Goal: Information Seeking & Learning: Learn about a topic

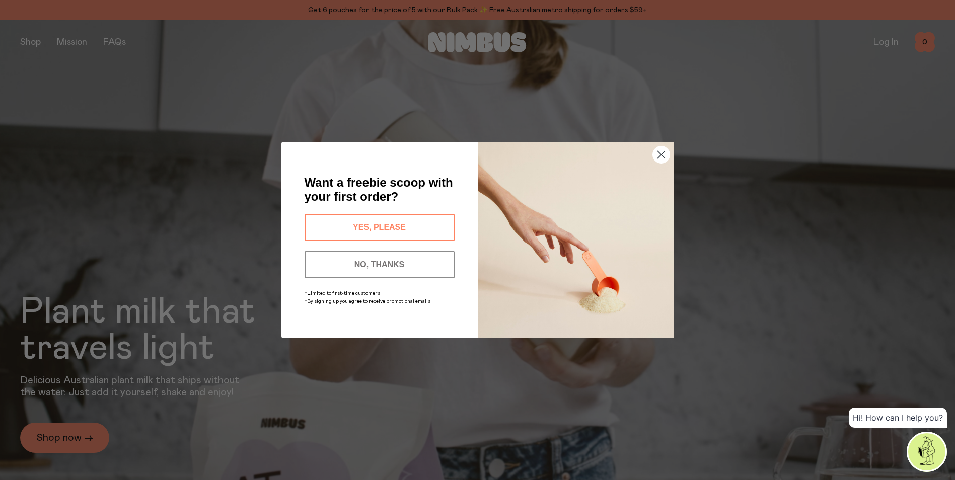
click at [660, 159] on circle "Close dialog" at bounding box center [660, 154] width 17 height 17
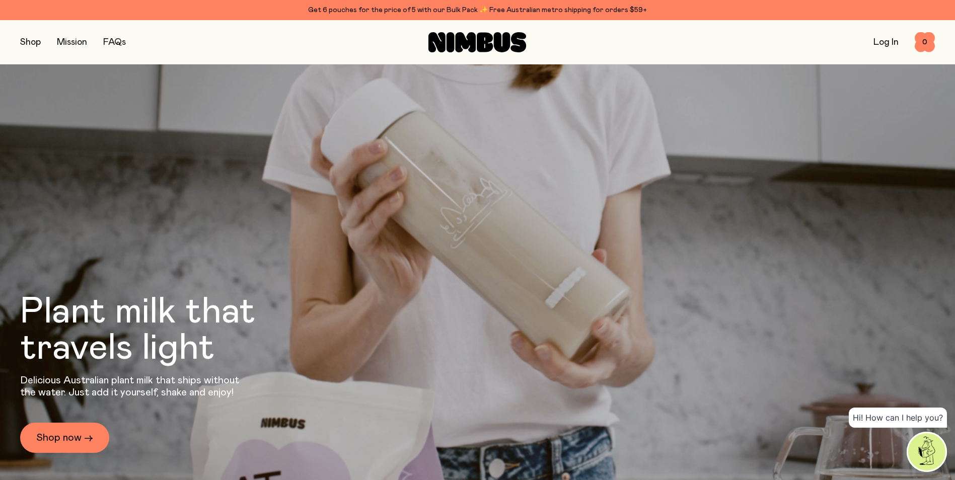
click at [35, 44] on button "button" at bounding box center [30, 42] width 21 height 14
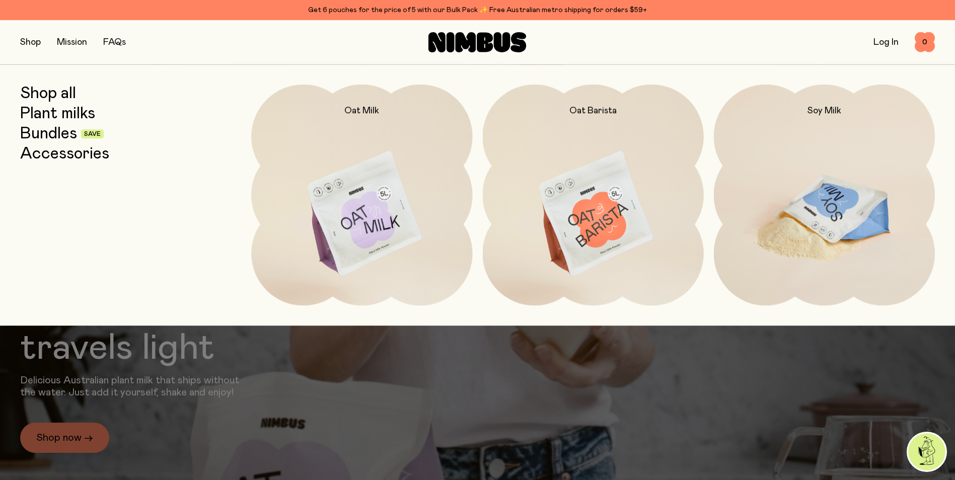
click at [831, 214] on img at bounding box center [824, 215] width 221 height 260
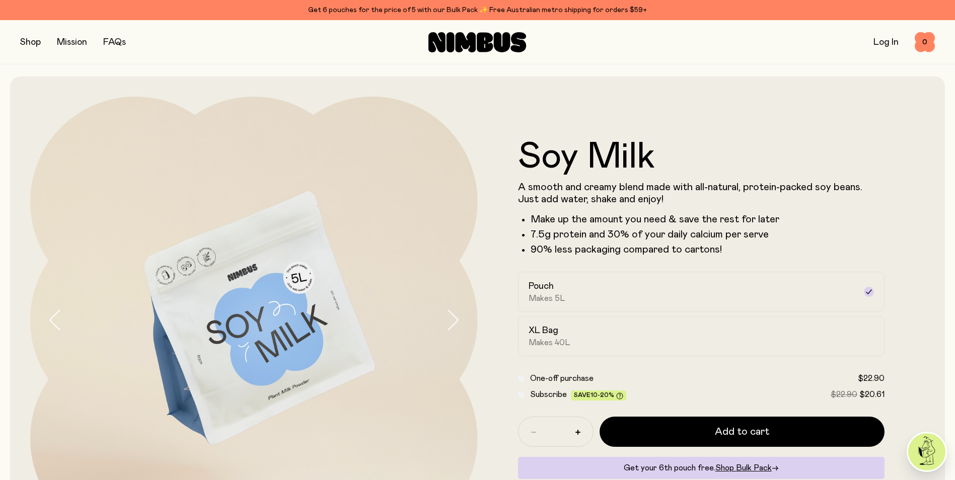
scroll to position [50, 0]
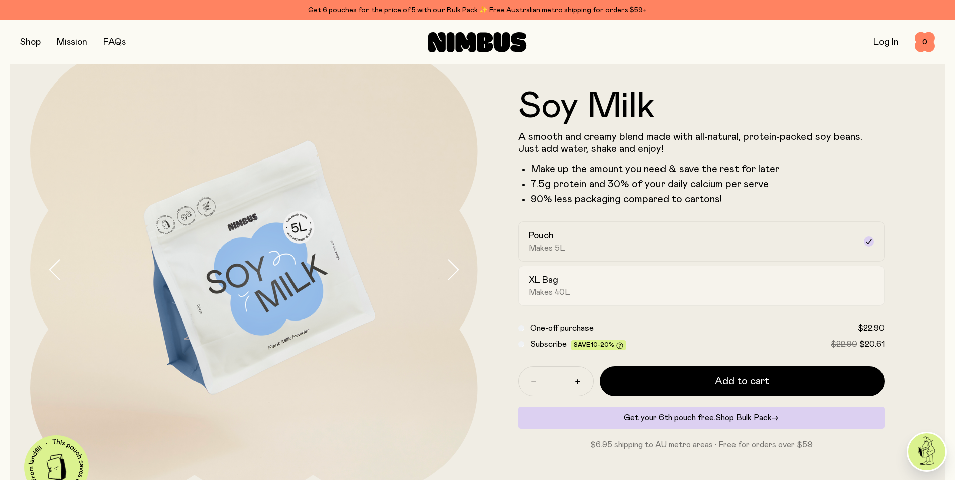
click at [541, 285] on h2 "XL Bag" at bounding box center [544, 280] width 30 height 12
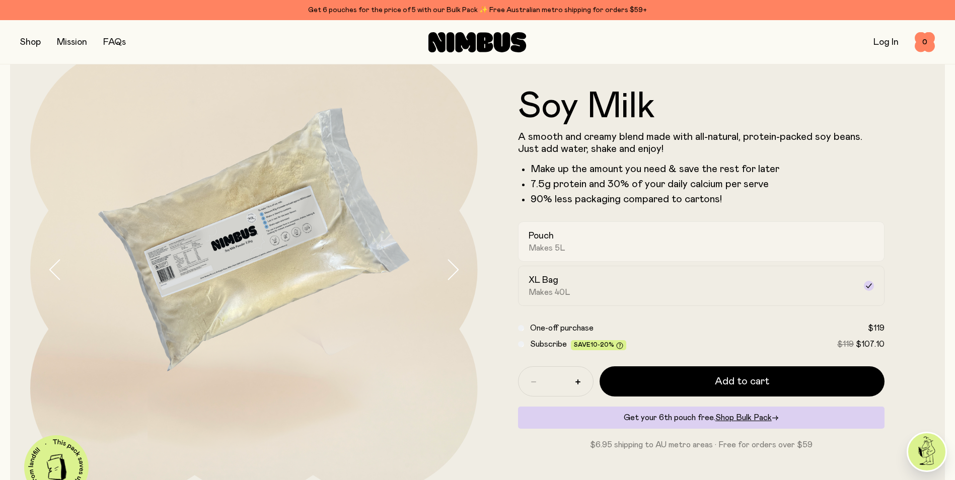
click at [550, 248] on span "Makes 5L" at bounding box center [547, 248] width 37 height 10
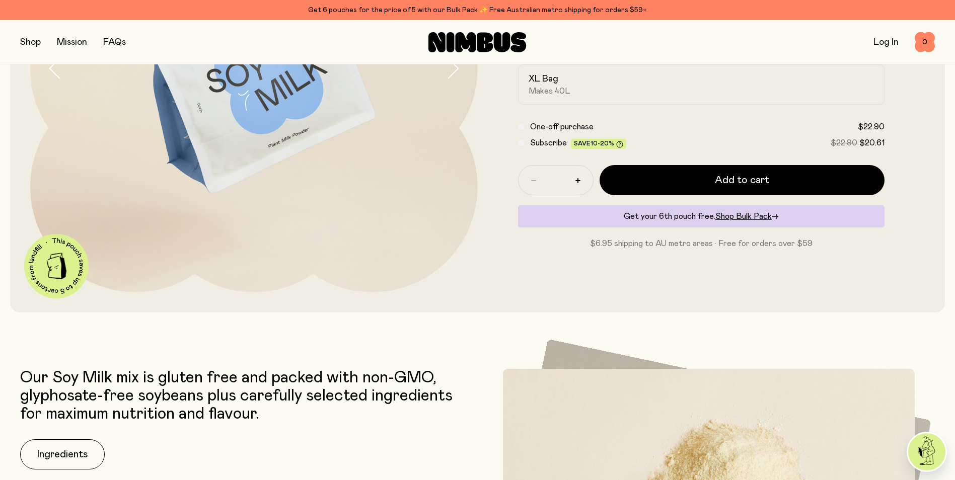
scroll to position [453, 0]
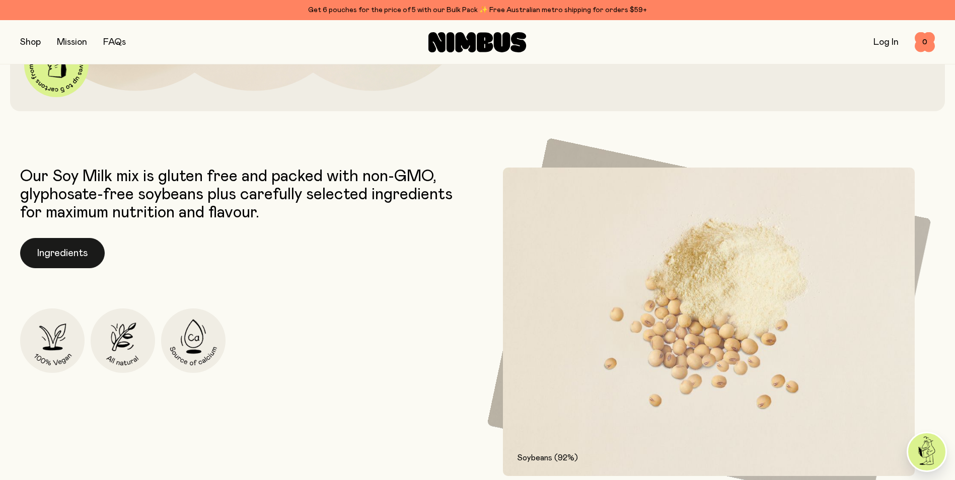
click at [75, 260] on button "Ingredients" at bounding box center [62, 253] width 85 height 30
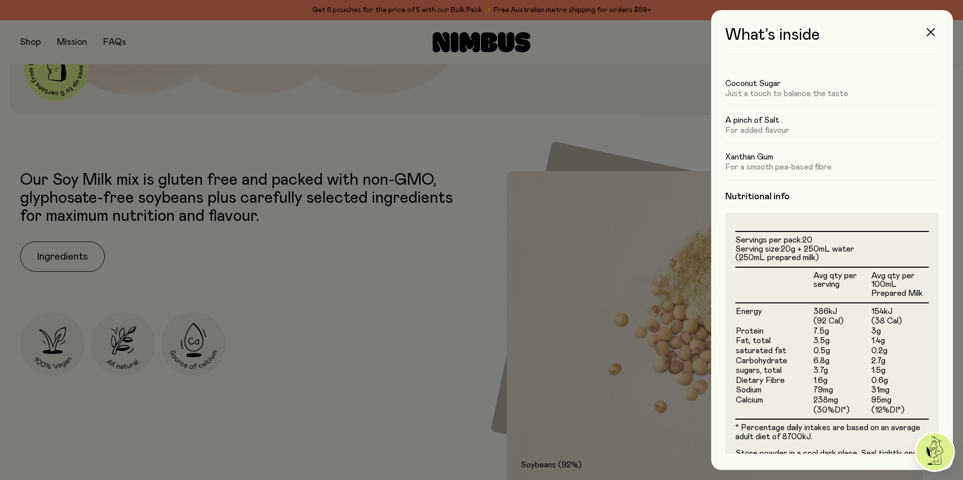
scroll to position [172, 0]
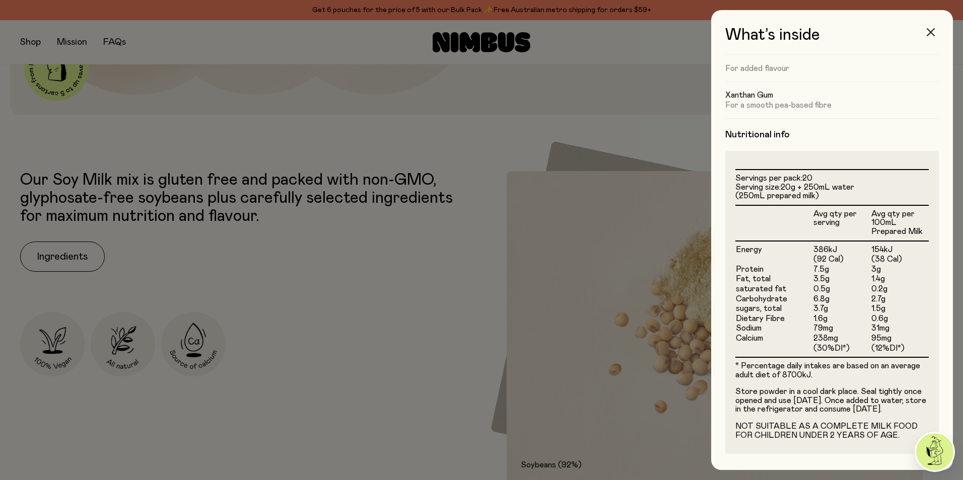
click at [928, 34] on icon "button" at bounding box center [930, 32] width 8 height 8
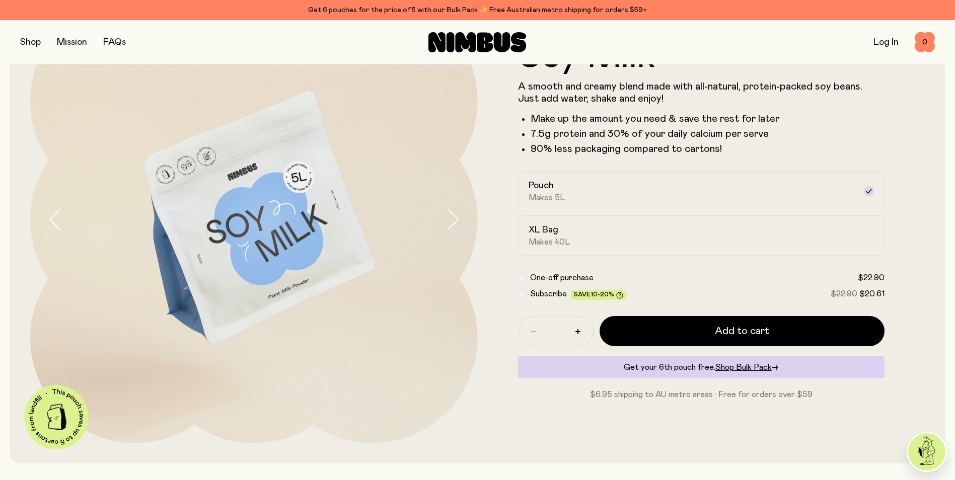
scroll to position [0, 0]
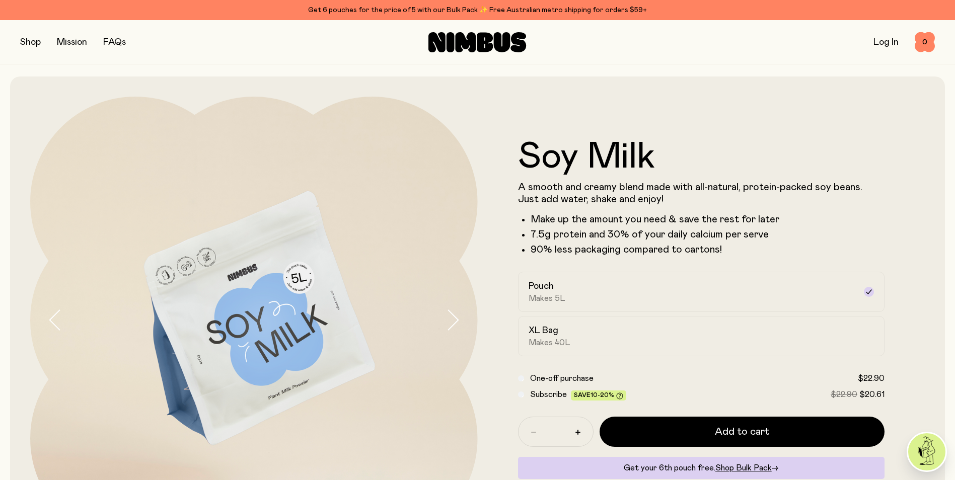
click at [26, 46] on button "button" at bounding box center [30, 42] width 21 height 14
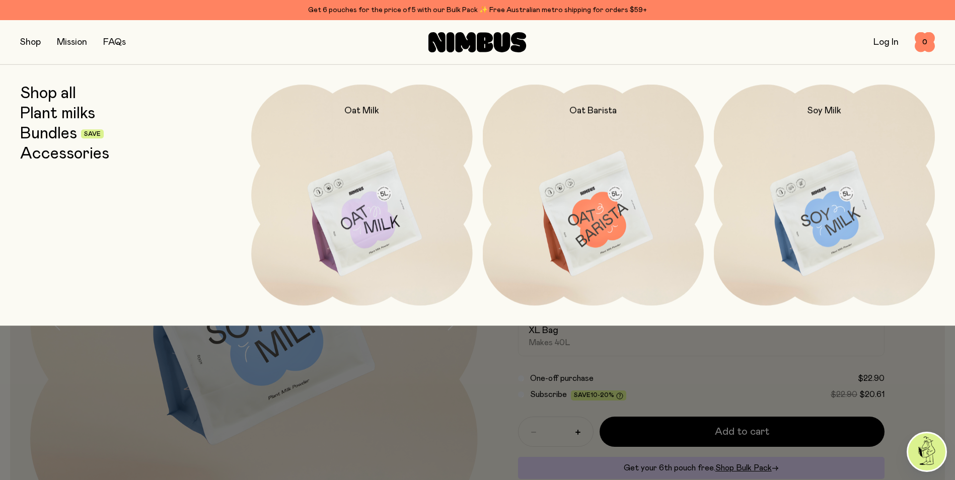
click at [73, 115] on link "Plant milks" at bounding box center [57, 114] width 75 height 18
